Goal: Task Accomplishment & Management: Manage account settings

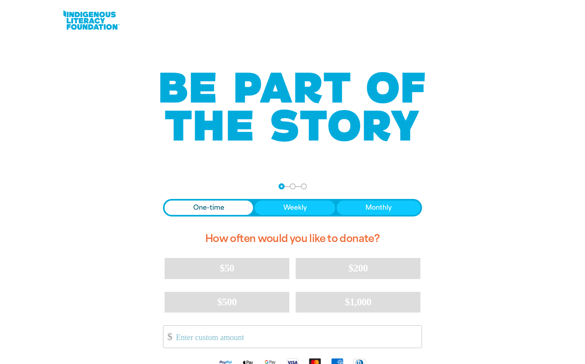
click at [99, 24] on link at bounding box center [91, 20] width 60 height 24
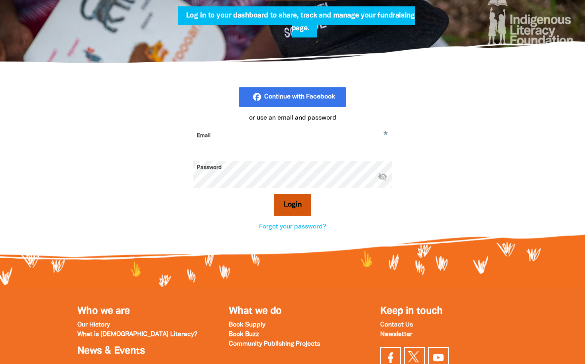
scroll to position [159, 0]
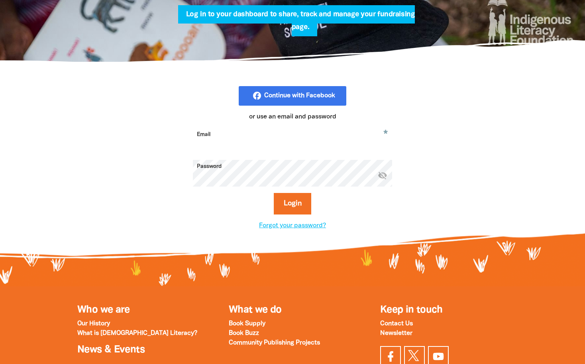
click at [255, 139] on input "Email" at bounding box center [292, 140] width 199 height 25
type input "[PERSON_NAME][EMAIL_ADDRESS][DOMAIN_NAME]"
click at [274, 193] on button "Login" at bounding box center [293, 204] width 38 height 22
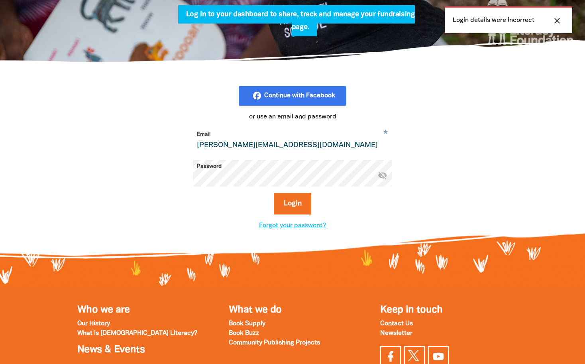
click at [191, 187] on div "facebook_rounded Continue with Facebook or use an email and password * Email [P…" at bounding box center [292, 158] width 279 height 144
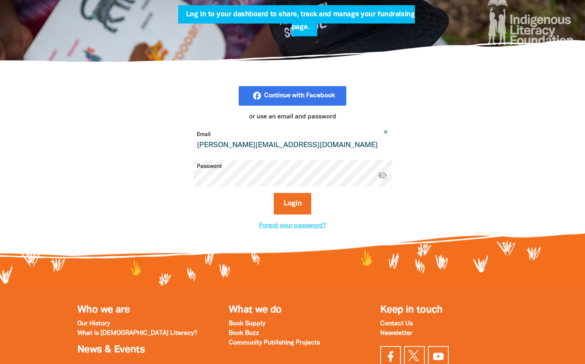
click at [274, 193] on button "Login" at bounding box center [293, 204] width 38 height 22
click at [382, 179] on icon "visibility_off" at bounding box center [383, 175] width 10 height 10
click at [274, 193] on button "Login" at bounding box center [293, 204] width 38 height 22
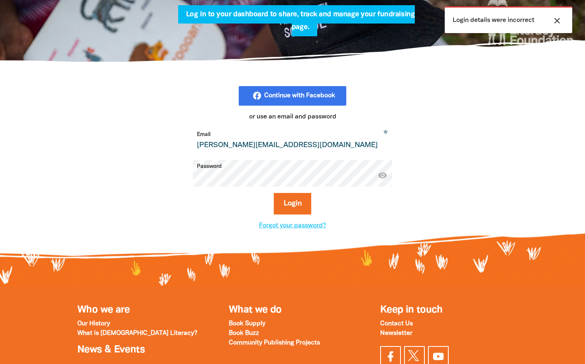
click at [472, 192] on div "facebook_rounded Continue with Facebook or use an email and password * Email [P…" at bounding box center [292, 158] width 478 height 192
click at [292, 206] on button "Login" at bounding box center [293, 204] width 38 height 22
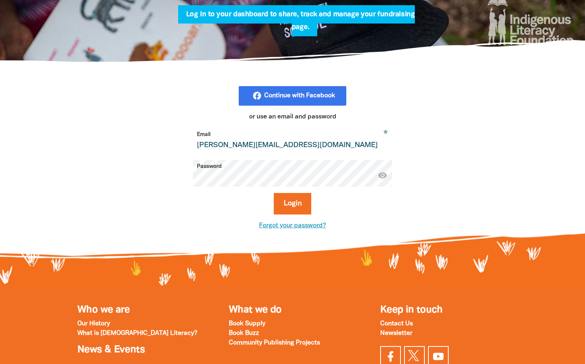
click at [304, 225] on link "Forgot your password?" at bounding box center [292, 226] width 67 height 6
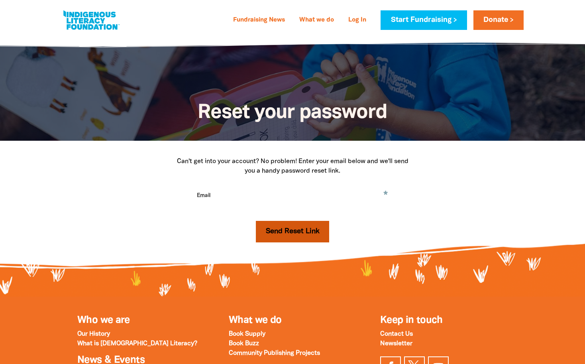
click at [298, 235] on button "Send Reset Link" at bounding box center [293, 232] width 74 height 22
click at [240, 196] on input "Email" at bounding box center [292, 201] width 199 height 25
type input "[PERSON_NAME][EMAIL_ADDRESS][DOMAIN_NAME]"
click at [276, 234] on button "Send Reset Link" at bounding box center [293, 232] width 74 height 22
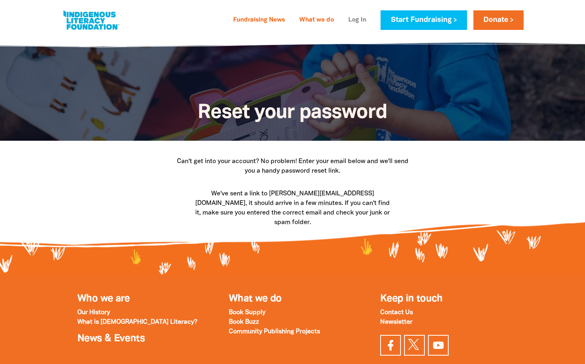
click at [360, 22] on link "Log In" at bounding box center [358, 20] width 28 height 13
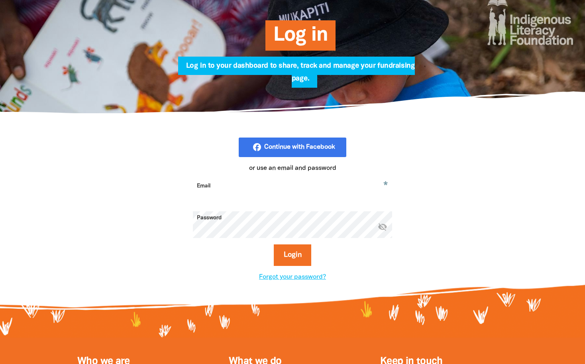
scroll to position [159, 0]
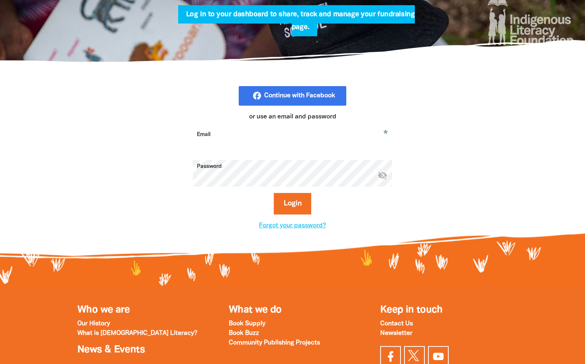
click at [258, 143] on input "Email" at bounding box center [292, 140] width 199 height 25
type input "[PERSON_NAME][EMAIL_ADDRESS][DOMAIN_NAME]"
click at [274, 193] on button "Login" at bounding box center [293, 204] width 38 height 22
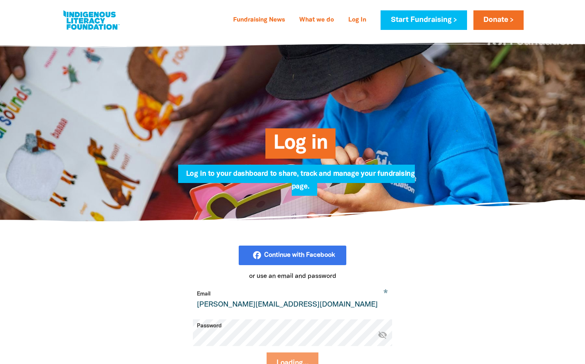
select select "AU"
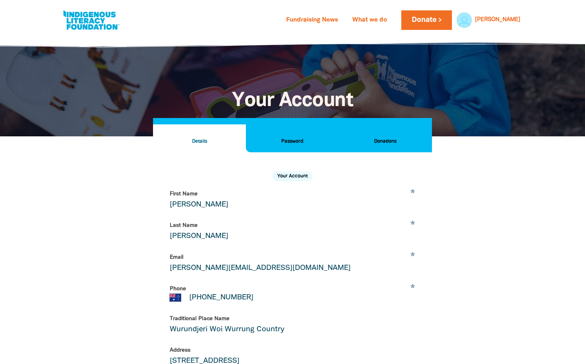
click at [299, 138] on h2 "Password" at bounding box center [292, 141] width 80 height 9
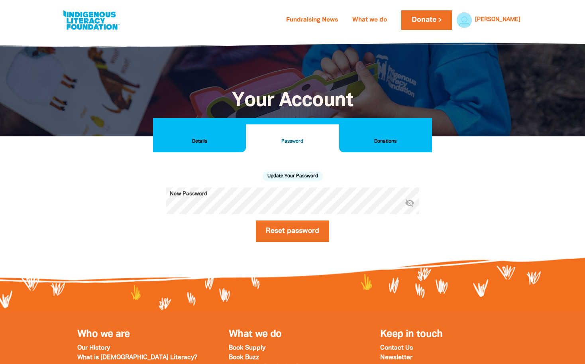
click at [393, 145] on h2 "Donations" at bounding box center [386, 141] width 80 height 9
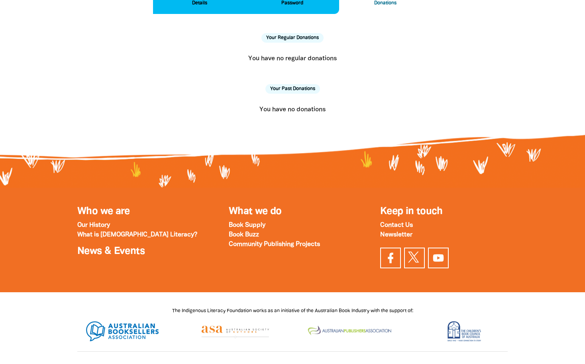
scroll to position [159, 0]
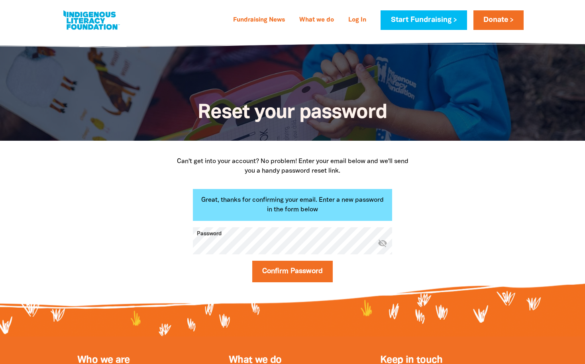
click at [384, 244] on icon "visibility_off" at bounding box center [383, 243] width 10 height 10
click at [188, 246] on div "Great, thanks for confirming your email. Enter a new password in the form below…" at bounding box center [292, 238] width 239 height 99
click at [486, 246] on div "Can't get into your account? No problem! Enter your email below and we'll send …" at bounding box center [292, 222] width 478 height 163
click at [303, 267] on button "Confirm Password" at bounding box center [292, 272] width 81 height 22
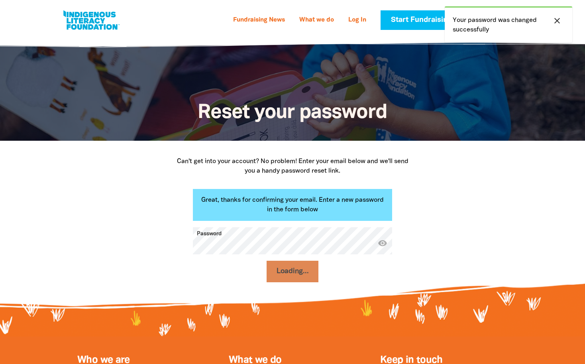
select select "AU"
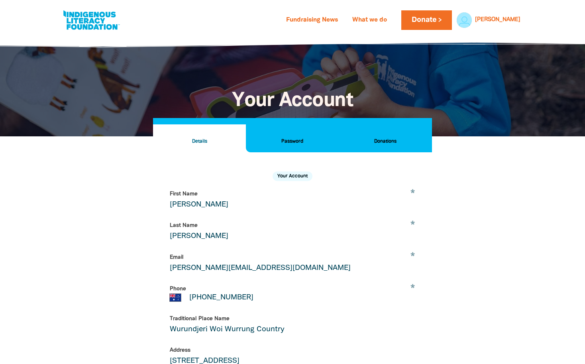
click at [385, 141] on h2 "Donations" at bounding box center [386, 141] width 80 height 9
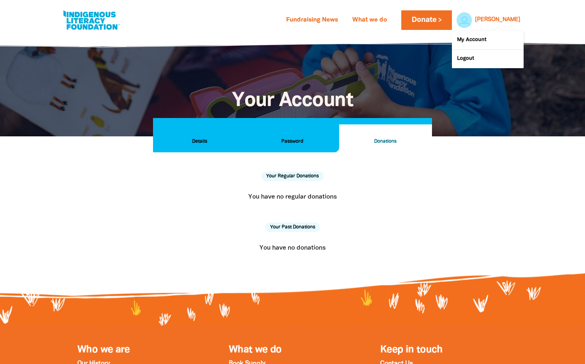
click at [514, 17] on link "[PERSON_NAME]" at bounding box center [497, 20] width 45 height 6
click at [476, 40] on link "My Account" at bounding box center [488, 40] width 72 height 18
click at [392, 20] on link "What we do" at bounding box center [370, 20] width 44 height 13
